Goal: Information Seeking & Learning: Learn about a topic

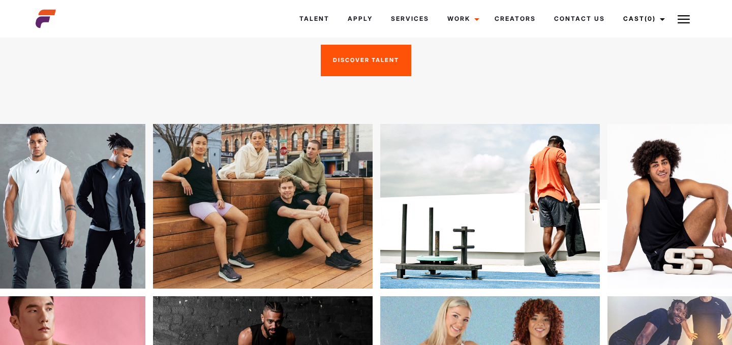
scroll to position [125, 0]
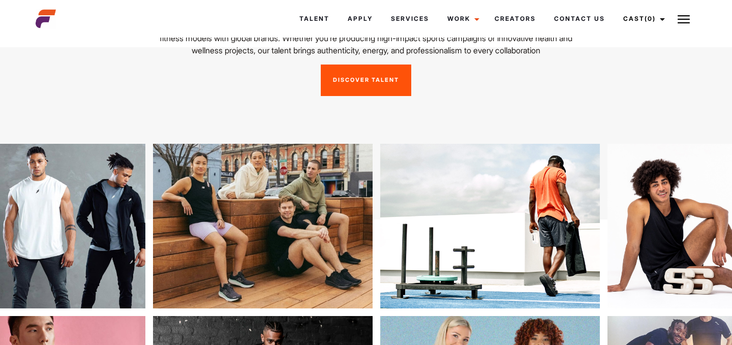
click at [381, 96] on link "Discover Talent" at bounding box center [366, 81] width 90 height 32
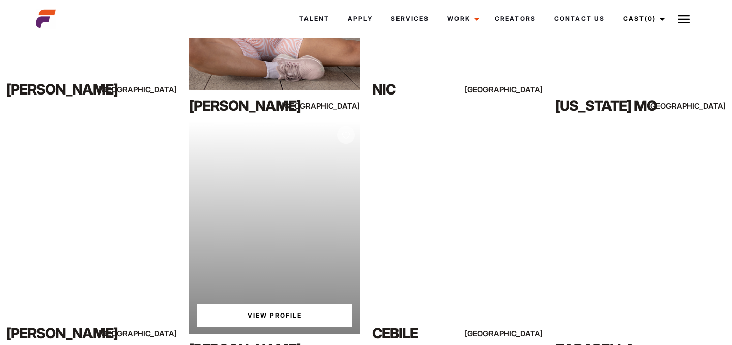
scroll to position [366, 0]
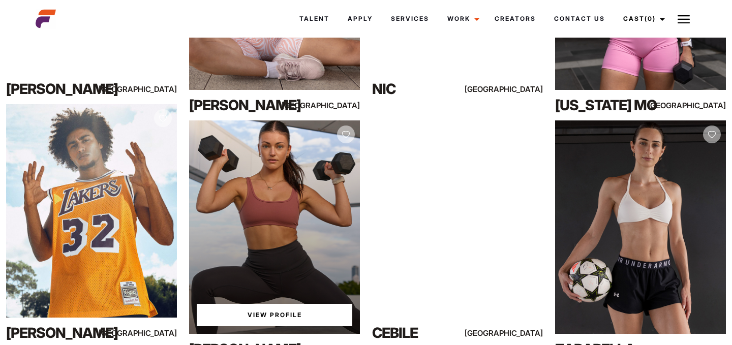
click at [297, 309] on link "View Profile" at bounding box center [274, 315] width 155 height 22
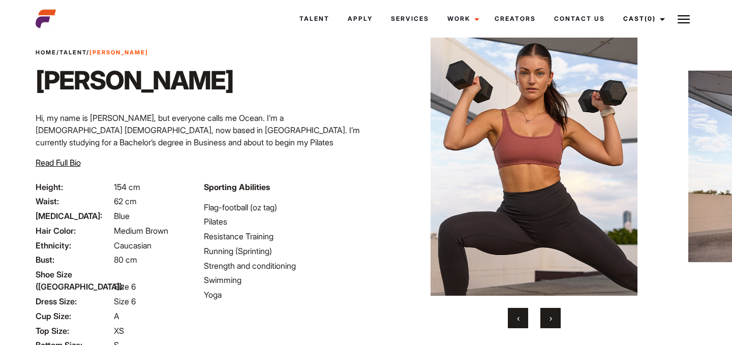
scroll to position [29, 0]
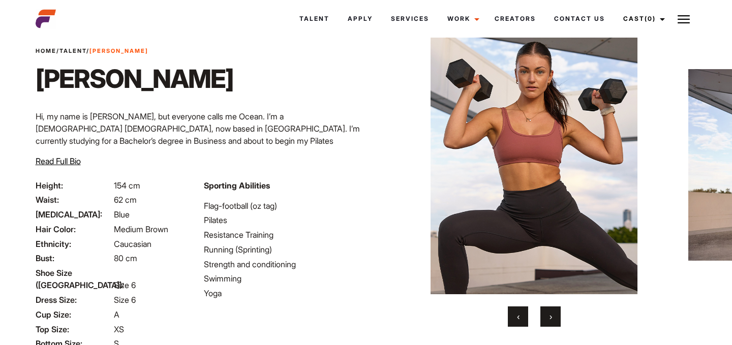
click at [551, 315] on span "›" at bounding box center [550, 316] width 3 height 10
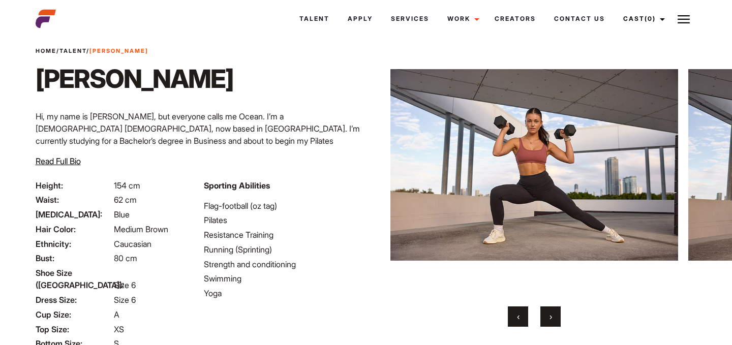
click at [551, 315] on span "›" at bounding box center [550, 316] width 3 height 10
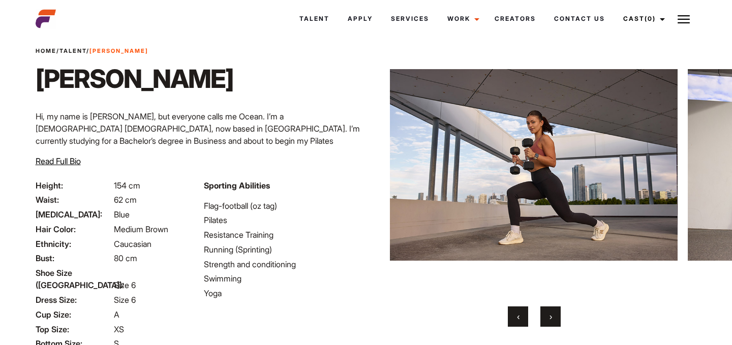
click at [551, 315] on span "›" at bounding box center [550, 316] width 3 height 10
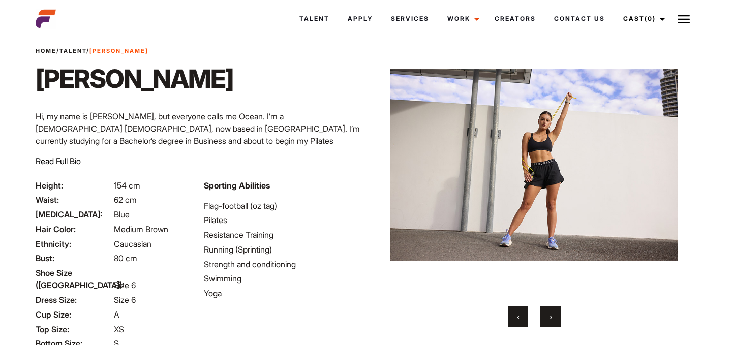
click at [551, 315] on span "›" at bounding box center [550, 316] width 3 height 10
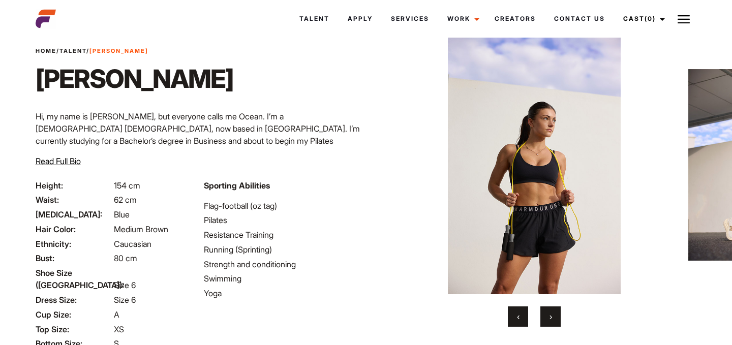
click at [551, 315] on span "›" at bounding box center [550, 316] width 3 height 10
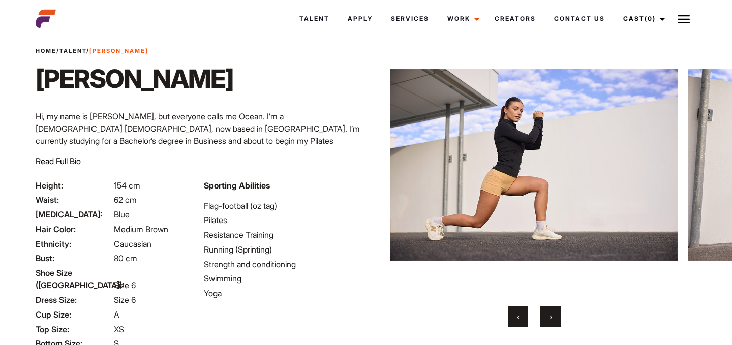
click at [551, 315] on span "›" at bounding box center [550, 316] width 3 height 10
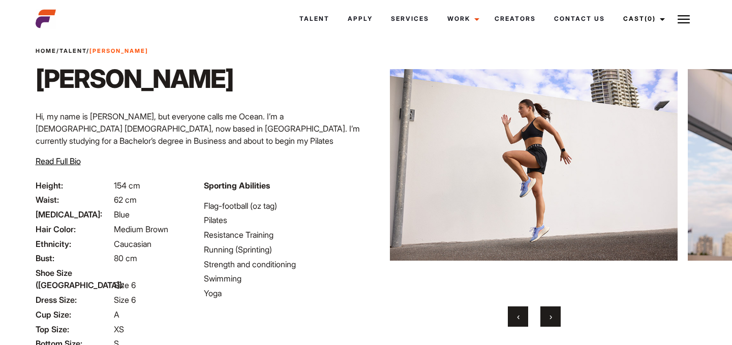
click at [551, 315] on span "›" at bounding box center [550, 316] width 3 height 10
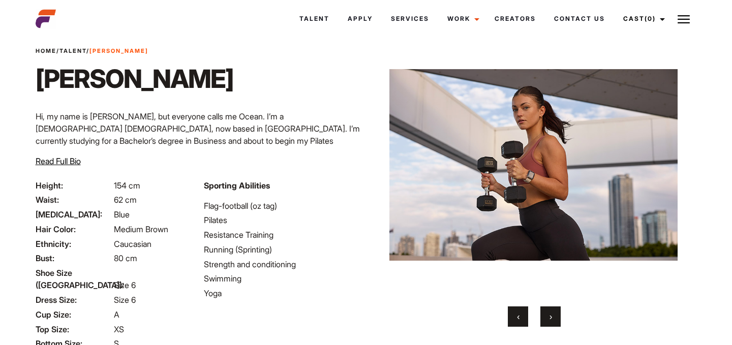
click at [551, 315] on span "›" at bounding box center [550, 316] width 3 height 10
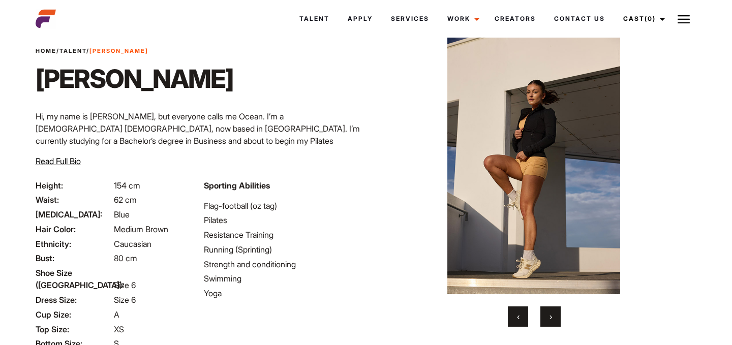
click at [551, 315] on span "›" at bounding box center [550, 316] width 3 height 10
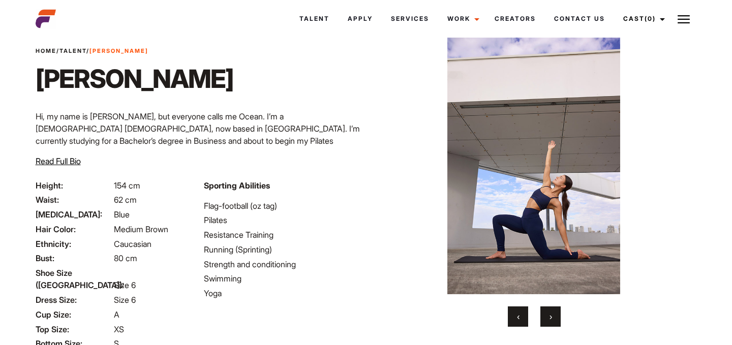
click at [551, 315] on span "›" at bounding box center [550, 316] width 3 height 10
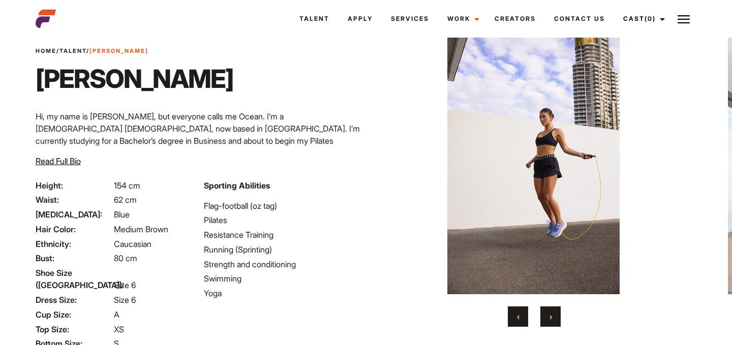
click at [551, 315] on span "›" at bounding box center [550, 316] width 3 height 10
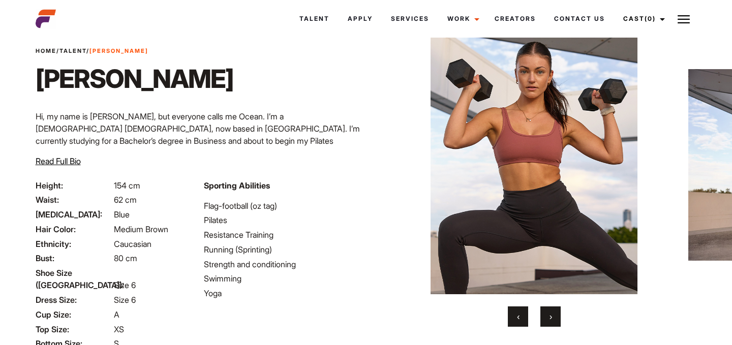
scroll to position [0, 0]
